Goal: Navigation & Orientation: Find specific page/section

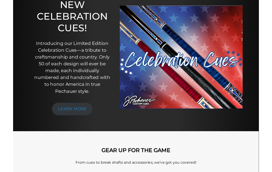
scroll to position [67, 0]
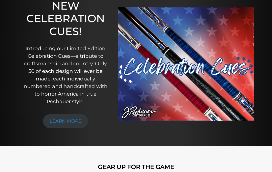
click at [57, 119] on link "LEARN MORE" at bounding box center [65, 121] width 45 height 14
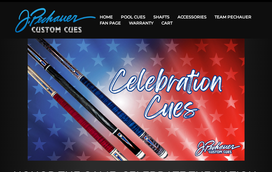
scroll to position [11, 0]
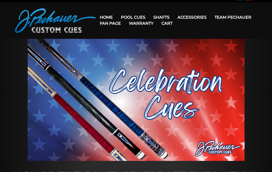
click at [210, 18] on link "Team Pechauer" at bounding box center [232, 17] width 45 height 13
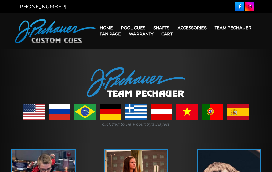
click at [210, 28] on link "Team Pechauer" at bounding box center [232, 27] width 45 height 13
click at [157, 30] on link "Warranty" at bounding box center [141, 33] width 32 height 13
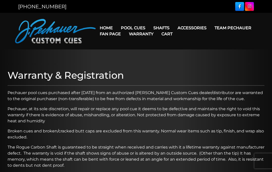
click at [210, 27] on link "Team Pechauer" at bounding box center [232, 27] width 45 height 13
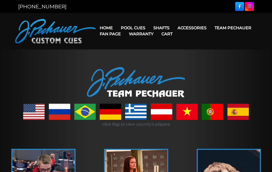
click at [131, 74] on link "People’s Choice Cues" at bounding box center [148, 70] width 62 height 7
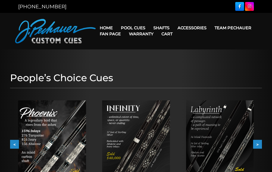
click at [127, 103] on link "Limited Edition" at bounding box center [148, 99] width 62 height 7
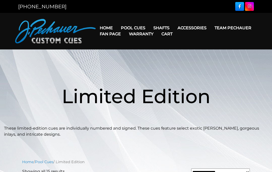
click at [128, 53] on link "Pro Series (R) – NEW" at bounding box center [148, 49] width 62 height 7
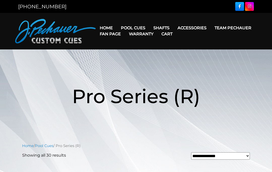
click at [210, 28] on link "Team Pechauer" at bounding box center [232, 27] width 45 height 13
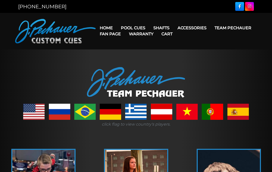
click at [210, 27] on link "Team Pechauer" at bounding box center [232, 27] width 45 height 13
click at [210, 28] on link "Team Pechauer" at bounding box center [232, 27] width 45 height 13
click at [210, 27] on link "Team Pechauer" at bounding box center [232, 27] width 45 height 13
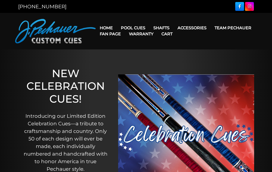
click at [210, 27] on link "Team Pechauer" at bounding box center [232, 27] width 45 height 13
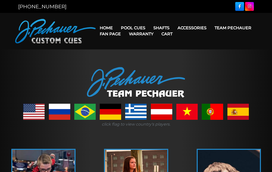
click at [210, 27] on link "Team Pechauer" at bounding box center [232, 27] width 45 height 13
click at [105, 26] on link "Home" at bounding box center [106, 27] width 21 height 13
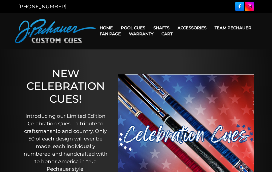
click at [210, 28] on link "Team Pechauer" at bounding box center [232, 27] width 45 height 13
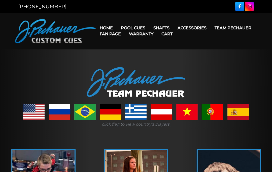
click at [125, 29] on link "Fan Page" at bounding box center [110, 33] width 29 height 13
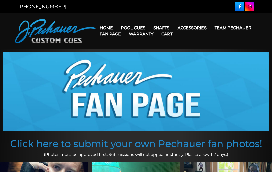
click at [210, 28] on link "Team Pechauer" at bounding box center [232, 27] width 45 height 13
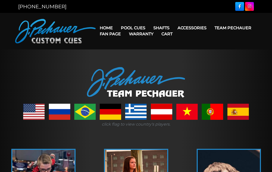
click at [157, 30] on link "Warranty" at bounding box center [141, 33] width 32 height 13
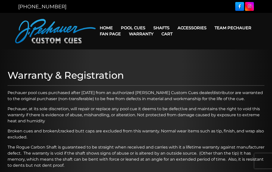
click at [157, 28] on link "Warranty" at bounding box center [141, 33] width 32 height 13
